Goal: Transaction & Acquisition: Purchase product/service

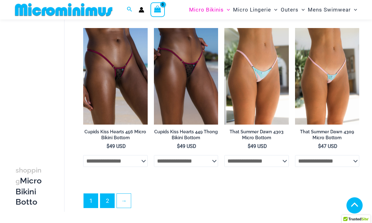
scroll to position [1472, 0]
click at [104, 196] on link "2" at bounding box center [107, 201] width 14 height 14
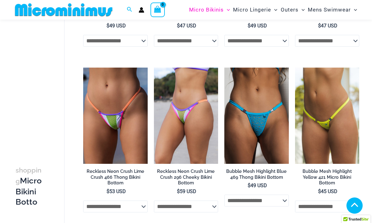
scroll to position [653, 0]
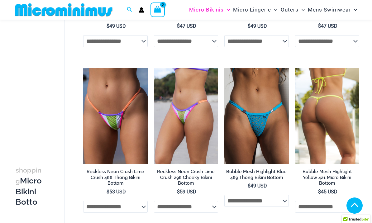
click at [318, 110] on img at bounding box center [327, 116] width 64 height 97
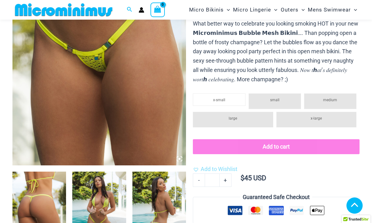
scroll to position [111, 0]
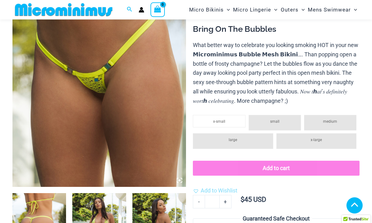
click at [314, 143] on li "x-large" at bounding box center [316, 142] width 80 height 16
click at [307, 140] on li "x-large" at bounding box center [316, 141] width 80 height 16
click at [308, 142] on li "x-large" at bounding box center [316, 141] width 80 height 16
click at [311, 145] on li "x-large" at bounding box center [316, 141] width 80 height 16
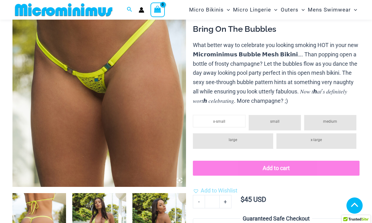
click at [310, 145] on li "x-large" at bounding box center [316, 141] width 80 height 16
click at [225, 122] on li "x-small" at bounding box center [219, 121] width 52 height 12
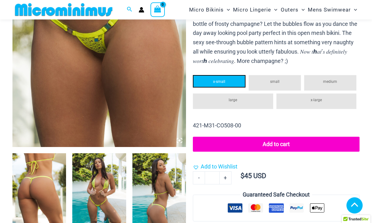
scroll to position [141, 0]
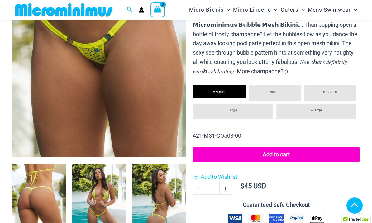
click at [319, 109] on span "x-large" at bounding box center [316, 110] width 11 height 4
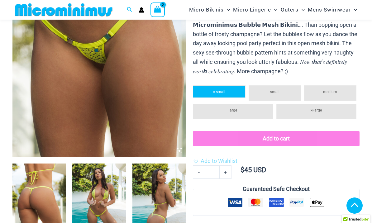
click at [218, 93] on li "x-small" at bounding box center [219, 91] width 52 height 12
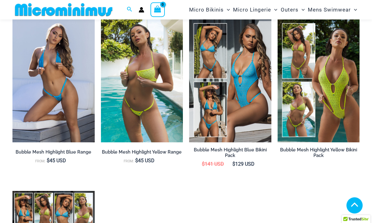
scroll to position [529, 0]
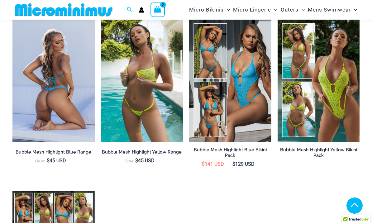
click at [71, 130] on img at bounding box center [53, 80] width 82 height 123
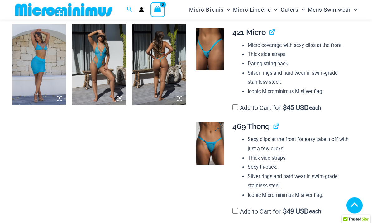
click at [224, 156] on img at bounding box center [210, 143] width 28 height 42
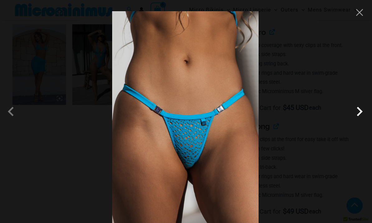
click at [354, 121] on span at bounding box center [359, 111] width 19 height 19
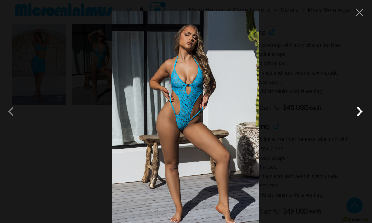
click at [359, 121] on span at bounding box center [359, 111] width 19 height 19
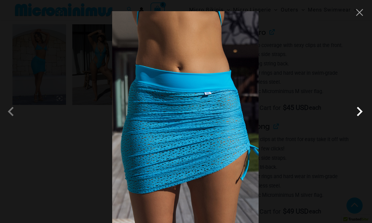
click at [357, 121] on span at bounding box center [359, 111] width 19 height 19
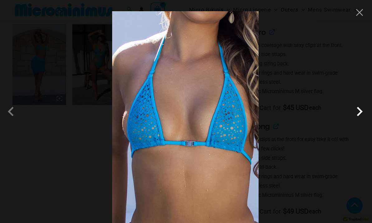
click at [357, 121] on span at bounding box center [359, 111] width 19 height 19
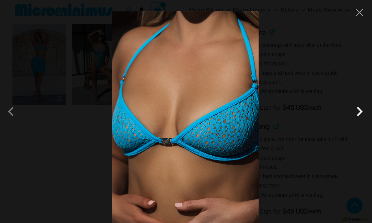
click at [357, 121] on span at bounding box center [359, 111] width 19 height 19
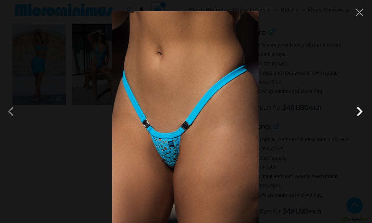
click at [358, 121] on span at bounding box center [359, 111] width 19 height 19
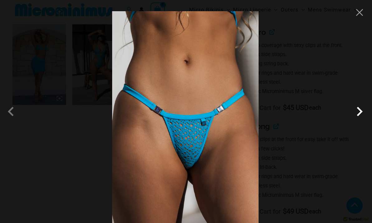
click at [357, 121] on span at bounding box center [359, 111] width 19 height 19
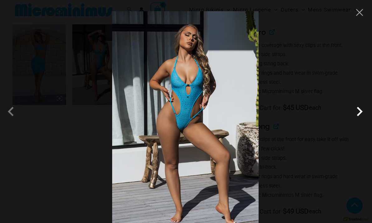
click at [361, 121] on span at bounding box center [359, 111] width 19 height 19
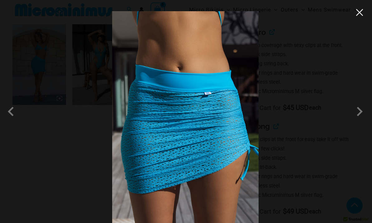
click at [358, 11] on button "Close" at bounding box center [359, 12] width 9 height 9
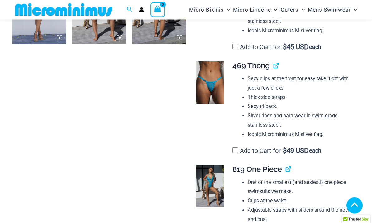
scroll to position [433, 0]
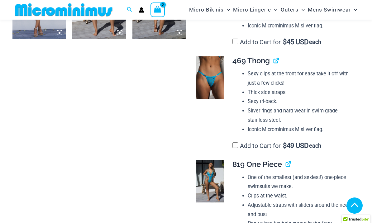
click at [266, 76] on li "Sexy clips at the front for easy take it off with just a few clicks!" at bounding box center [301, 78] width 107 height 18
click at [258, 118] on li "Silver rings and hard wear in swim-grade stainless steel." at bounding box center [301, 115] width 107 height 18
click at [214, 95] on img at bounding box center [210, 77] width 28 height 42
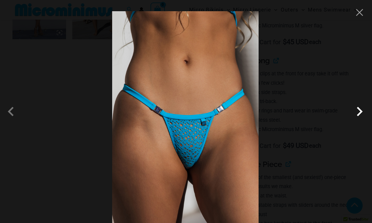
click at [356, 121] on span at bounding box center [359, 111] width 19 height 19
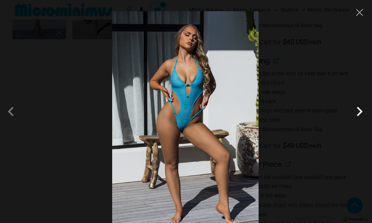
click at [357, 121] on span at bounding box center [359, 111] width 19 height 19
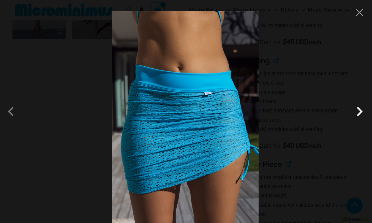
click at [358, 121] on span at bounding box center [359, 111] width 19 height 19
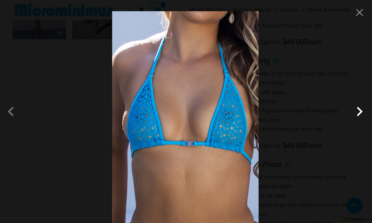
click at [357, 121] on span at bounding box center [359, 111] width 19 height 19
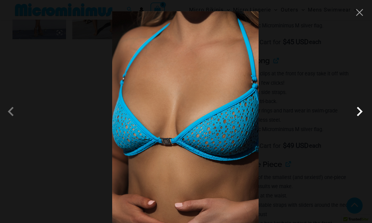
click at [359, 121] on span at bounding box center [359, 111] width 19 height 19
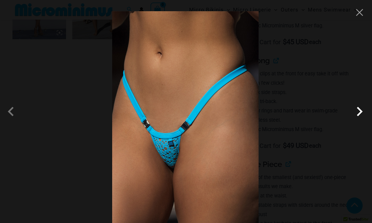
click at [359, 121] on span at bounding box center [359, 111] width 19 height 19
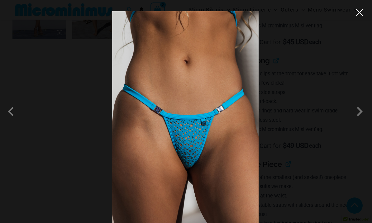
click at [360, 8] on button "Close" at bounding box center [359, 12] width 9 height 9
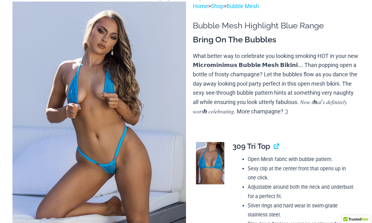
scroll to position [0, 0]
